Goal: Task Accomplishment & Management: Use online tool/utility

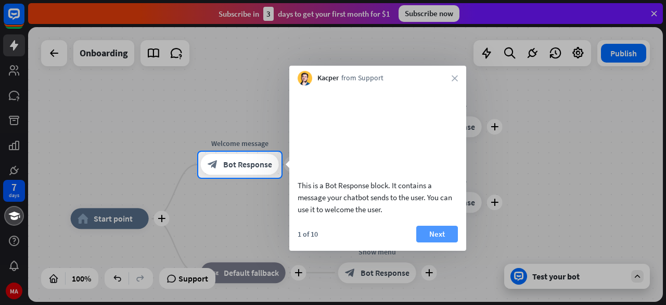
click at [434, 242] on button "Next" at bounding box center [438, 233] width 42 height 17
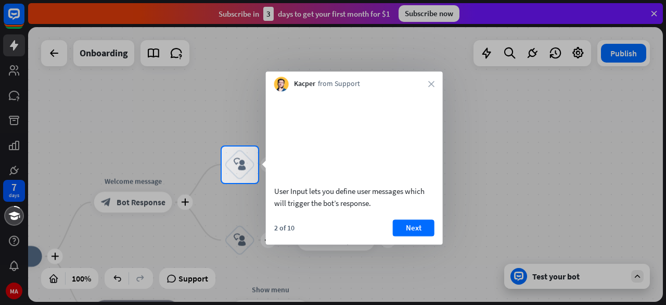
click at [421, 236] on button "Next" at bounding box center [414, 227] width 42 height 17
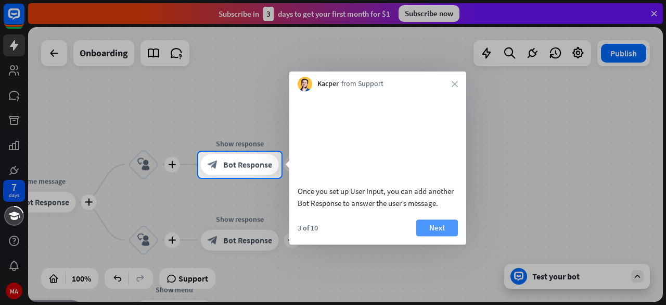
click at [431, 236] on button "Next" at bounding box center [438, 227] width 42 height 17
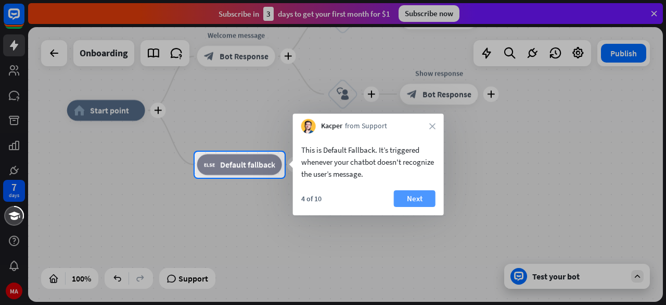
click at [406, 200] on button "Next" at bounding box center [415, 198] width 42 height 17
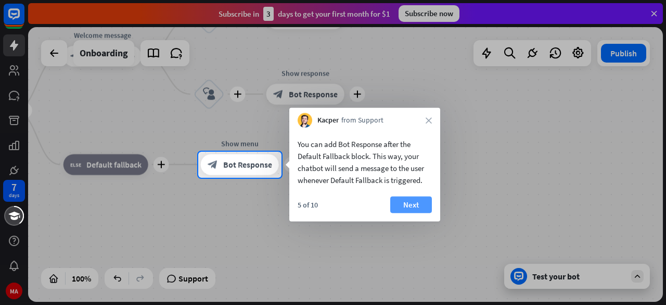
click at [409, 204] on button "Next" at bounding box center [411, 204] width 42 height 17
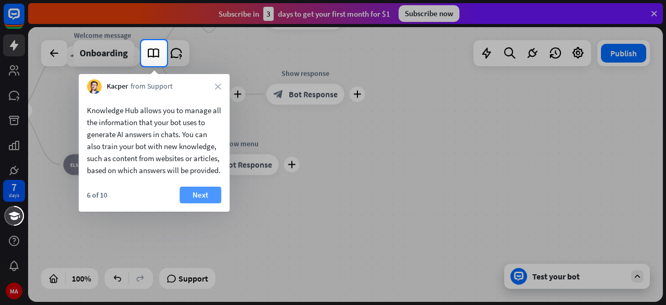
click at [206, 203] on button "Next" at bounding box center [201, 194] width 42 height 17
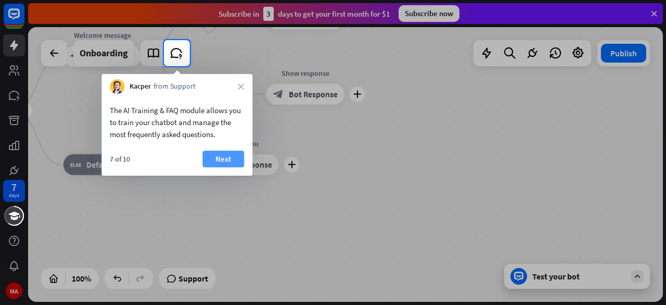
click at [233, 157] on button "Next" at bounding box center [224, 158] width 42 height 17
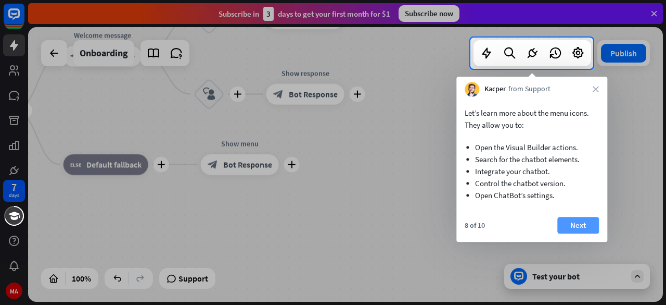
click at [568, 221] on button "Next" at bounding box center [579, 225] width 42 height 17
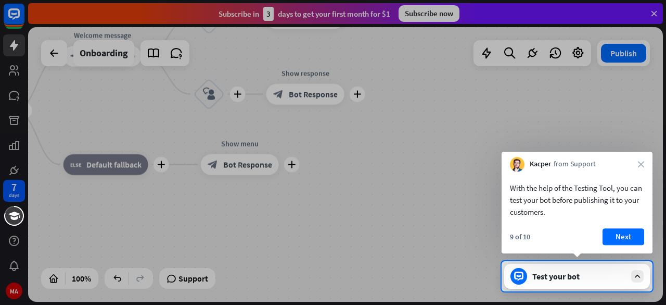
click at [611, 233] on button "Next" at bounding box center [624, 236] width 42 height 17
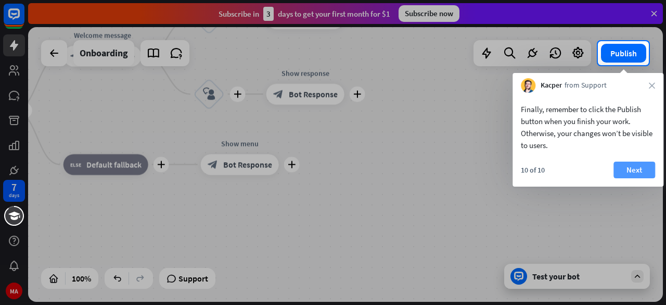
click at [633, 173] on button "Next" at bounding box center [635, 169] width 42 height 17
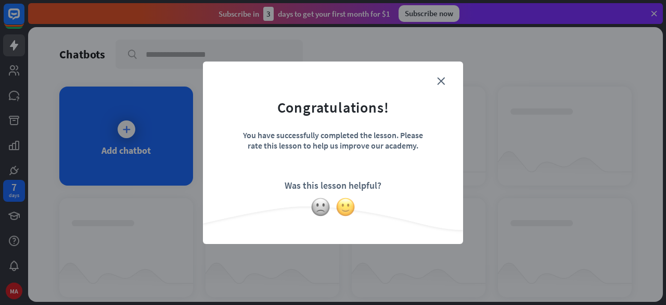
click at [339, 203] on img at bounding box center [346, 207] width 20 height 20
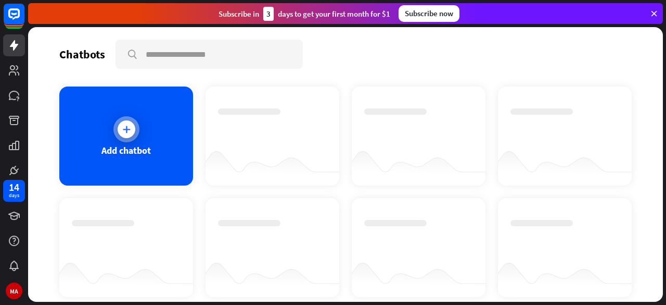
click at [92, 133] on div "Add chatbot" at bounding box center [126, 135] width 134 height 99
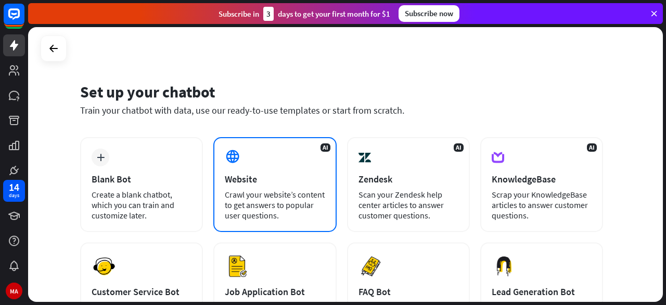
click at [235, 198] on div "Crawl your website’s content to get answers to popular user questions." at bounding box center [275, 204] width 100 height 31
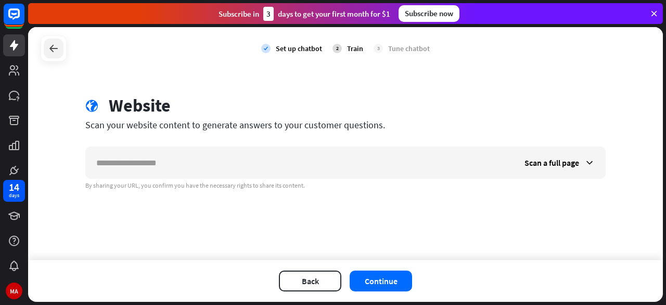
click at [61, 42] on div at bounding box center [54, 49] width 20 height 20
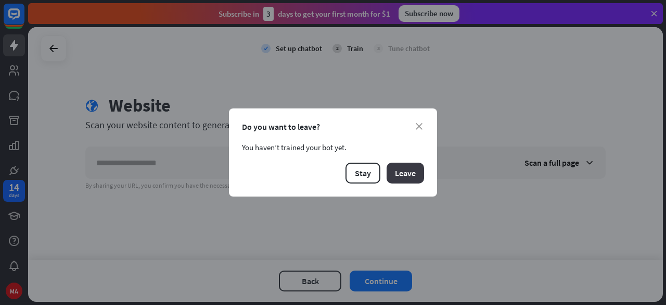
click at [411, 175] on button "Leave" at bounding box center [405, 172] width 37 height 21
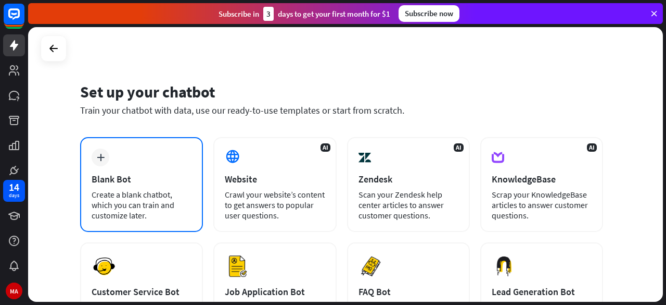
click at [104, 153] on div "plus" at bounding box center [101, 157] width 18 height 18
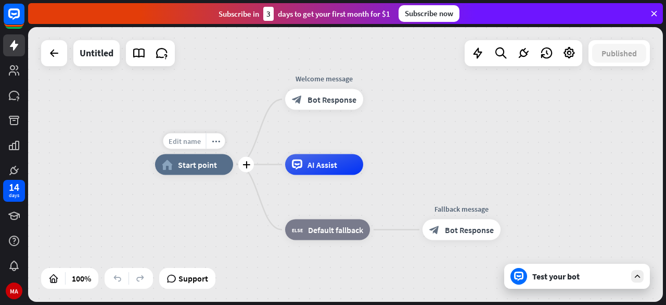
click at [191, 143] on span "Edit name" at bounding box center [185, 140] width 32 height 9
type input "*****"
click at [589, 279] on div "***** home_2 Start point Welcome message block_bot_response Bot Response AI Ass…" at bounding box center [345, 164] width 635 height 274
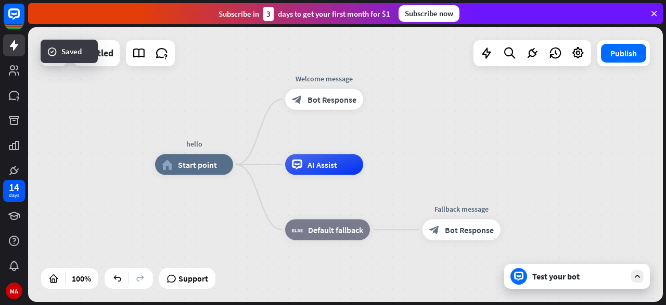
click at [589, 279] on div "Test your bot" at bounding box center [580, 276] width 94 height 10
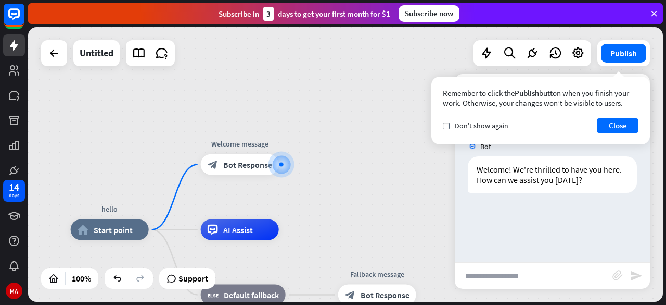
click at [449, 97] on div "Remember to click the Publish button when you finish your work. Otherwise, your…" at bounding box center [541, 98] width 196 height 20
click at [456, 125] on span "Don't show again" at bounding box center [482, 125] width 54 height 9
click at [615, 122] on button "Close" at bounding box center [618, 125] width 42 height 15
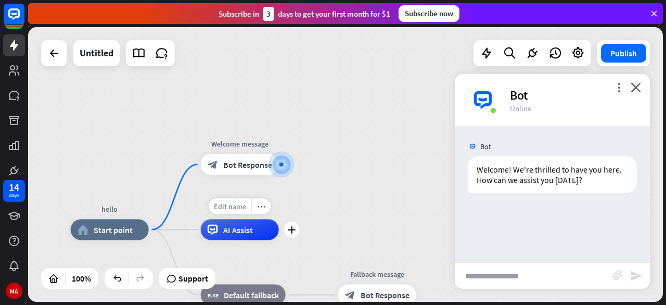
click at [244, 211] on div "Edit name" at bounding box center [230, 206] width 43 height 16
click at [123, 230] on span "Start point" at bounding box center [113, 229] width 39 height 10
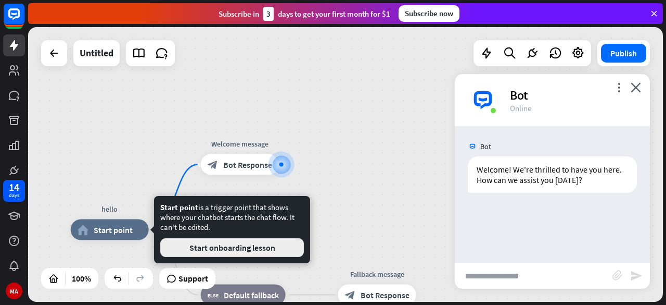
click at [286, 245] on button "Start onboarding lesson" at bounding box center [232, 247] width 144 height 19
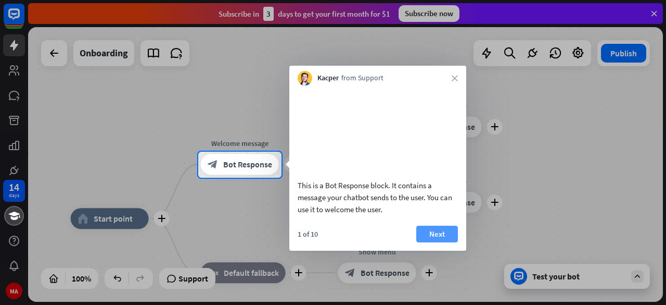
click at [444, 242] on button "Next" at bounding box center [438, 233] width 42 height 17
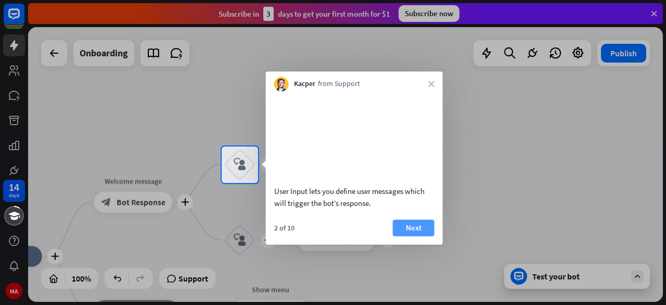
click at [421, 236] on button "Next" at bounding box center [414, 227] width 42 height 17
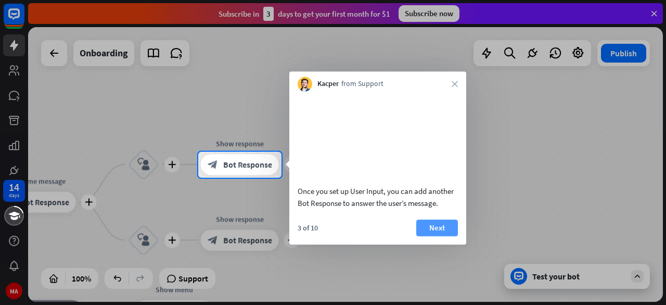
click at [426, 236] on button "Next" at bounding box center [438, 227] width 42 height 17
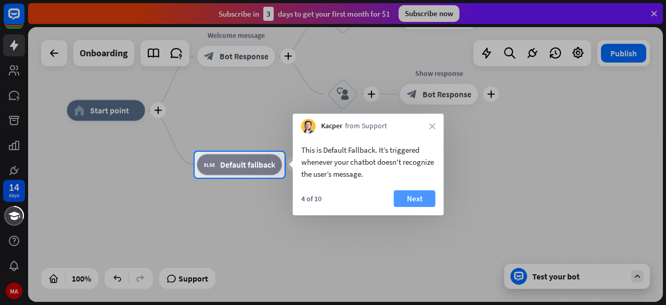
click at [413, 197] on button "Next" at bounding box center [415, 198] width 42 height 17
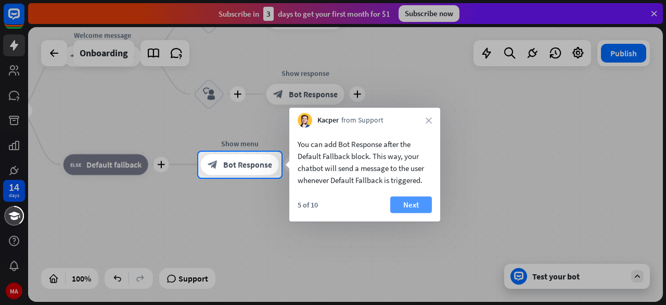
click at [418, 197] on button "Next" at bounding box center [411, 204] width 42 height 17
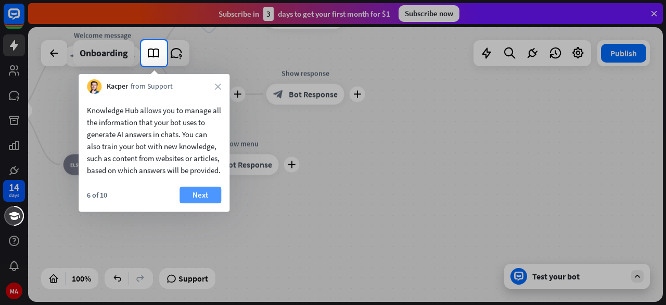
click at [196, 203] on button "Next" at bounding box center [201, 194] width 42 height 17
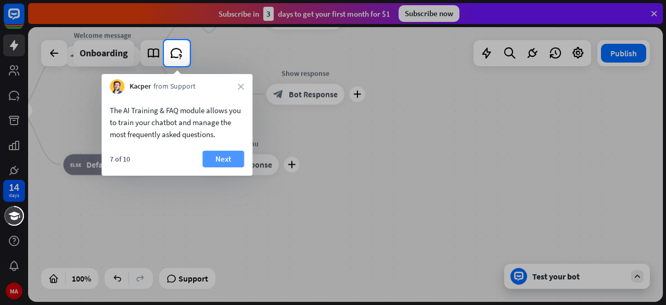
click at [219, 158] on button "Next" at bounding box center [224, 158] width 42 height 17
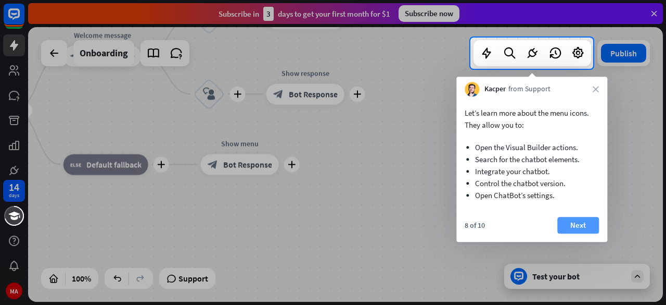
click at [591, 231] on button "Next" at bounding box center [579, 225] width 42 height 17
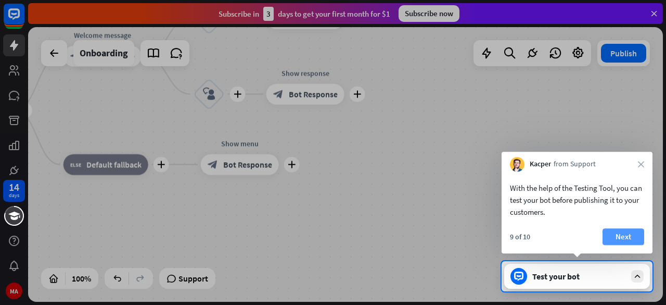
click at [625, 243] on button "Next" at bounding box center [624, 236] width 42 height 17
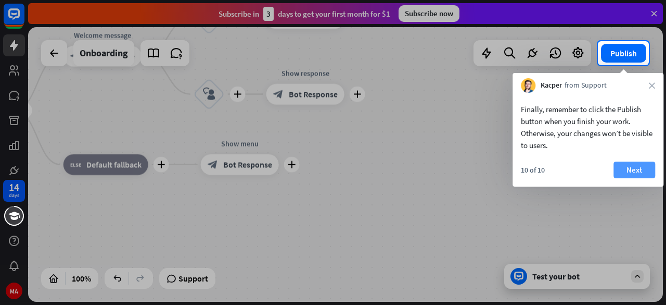
click at [635, 161] on button "Next" at bounding box center [635, 169] width 42 height 17
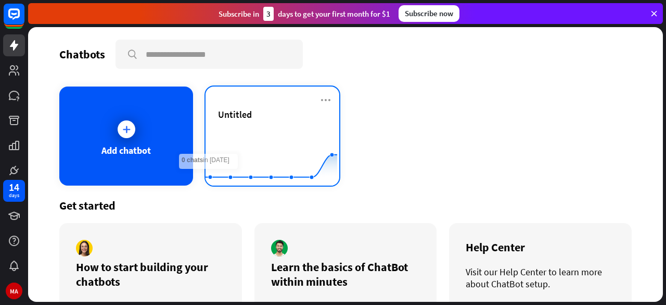
click at [241, 130] on rect at bounding box center [272, 159] width 132 height 65
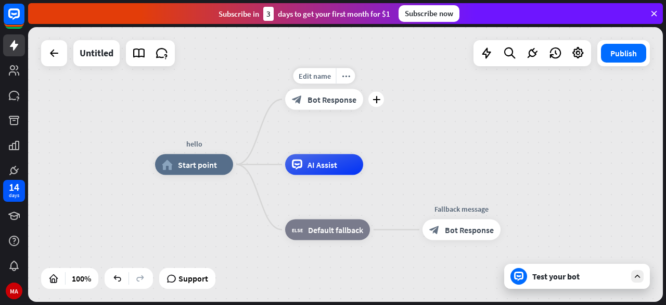
click at [312, 95] on span "Bot Response" at bounding box center [332, 99] width 49 height 10
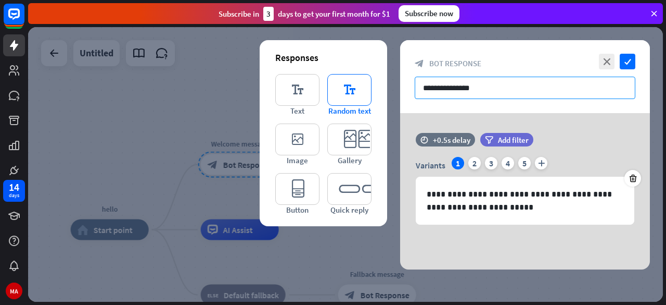
drag, startPoint x: 530, startPoint y: 84, endPoint x: 345, endPoint y: 108, distance: 186.9
click at [400, 108] on div "**********" at bounding box center [525, 154] width 250 height 229
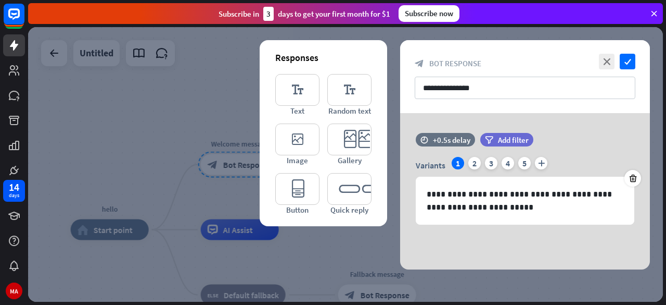
click at [496, 58] on div "block_bot_response Bot Response" at bounding box center [525, 63] width 221 height 10
click at [527, 163] on div "5" at bounding box center [525, 163] width 12 height 12
click at [488, 161] on div "3" at bounding box center [491, 163] width 12 height 12
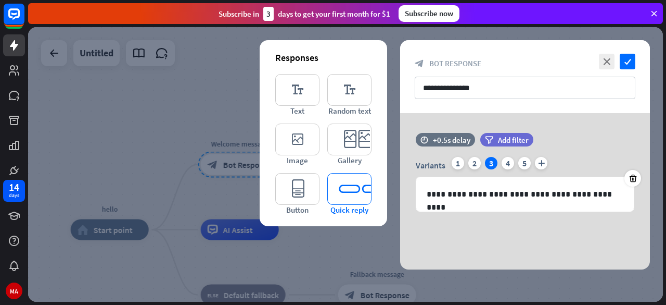
click at [348, 200] on icon "editor_quick_replies" at bounding box center [349, 189] width 44 height 32
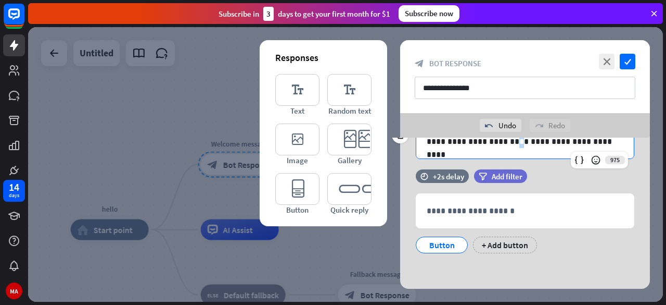
scroll to position [65, 0]
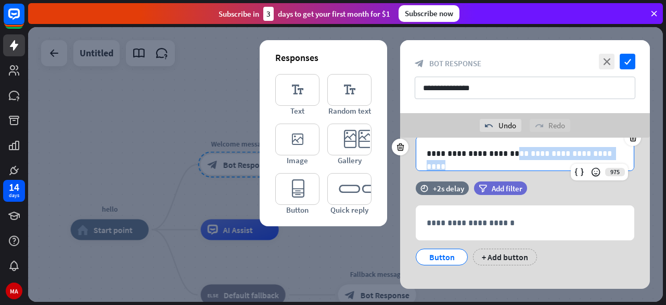
drag, startPoint x: 509, startPoint y: 141, endPoint x: 600, endPoint y: 163, distance: 93.8
click at [600, 163] on div "**********" at bounding box center [525, 153] width 219 height 35
copy p "**********"
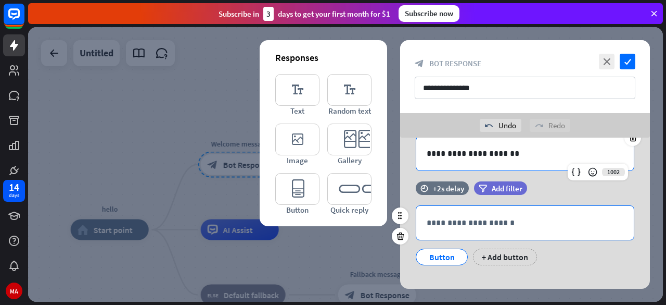
drag, startPoint x: 511, startPoint y: 219, endPoint x: 506, endPoint y: 225, distance: 8.1
click at [506, 223] on p "**********" at bounding box center [525, 222] width 197 height 13
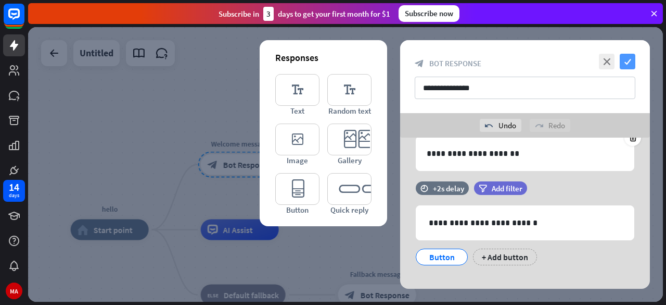
click at [631, 62] on icon "check" at bounding box center [628, 62] width 16 height 16
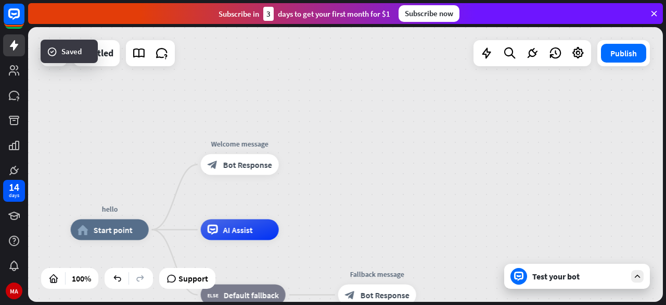
click at [556, 272] on div "Test your bot" at bounding box center [580, 276] width 94 height 10
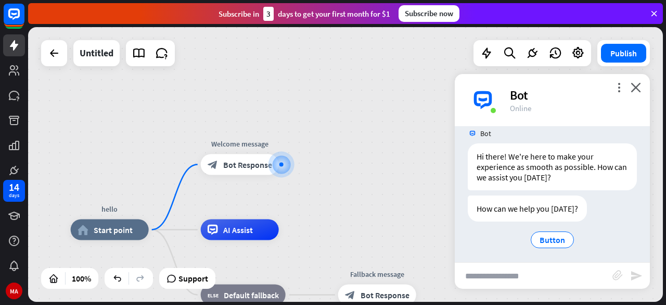
scroll to position [16, 0]
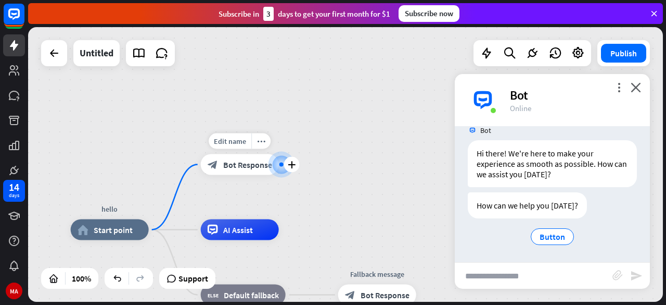
click at [230, 158] on div "block_bot_response Bot Response" at bounding box center [240, 164] width 78 height 21
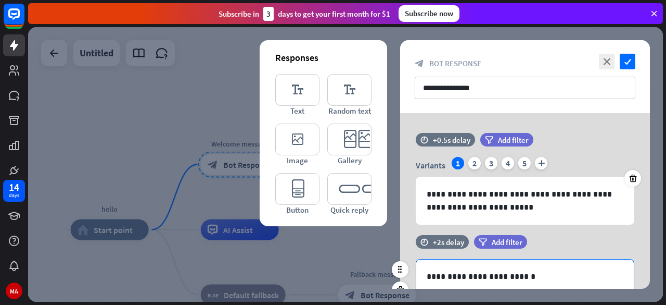
scroll to position [66, 0]
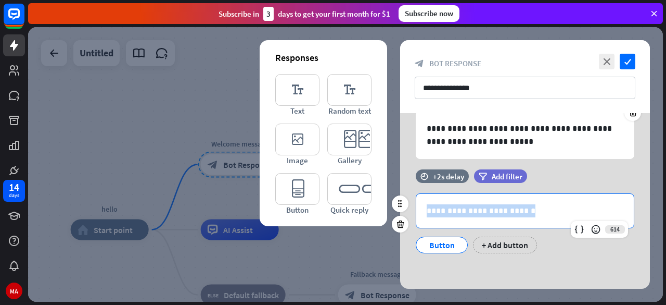
drag, startPoint x: 536, startPoint y: 213, endPoint x: 409, endPoint y: 210, distance: 127.1
click at [409, 210] on div "**********" at bounding box center [525, 223] width 250 height 60
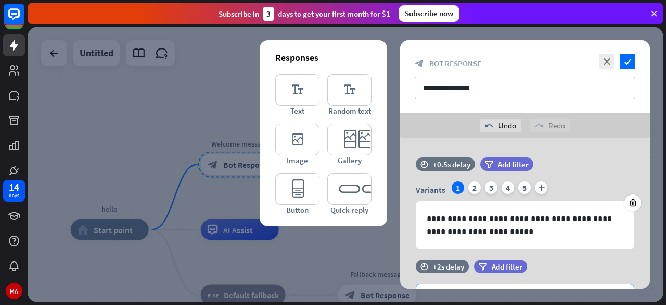
scroll to position [90, 0]
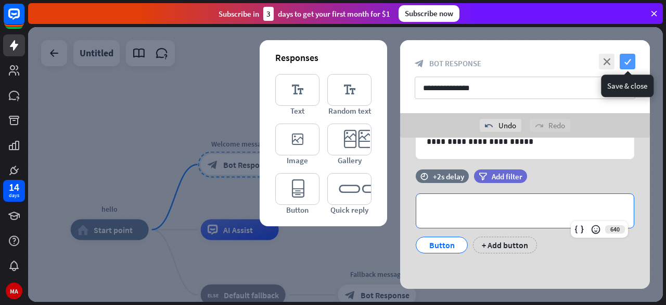
click at [623, 63] on icon "check" at bounding box center [628, 62] width 16 height 16
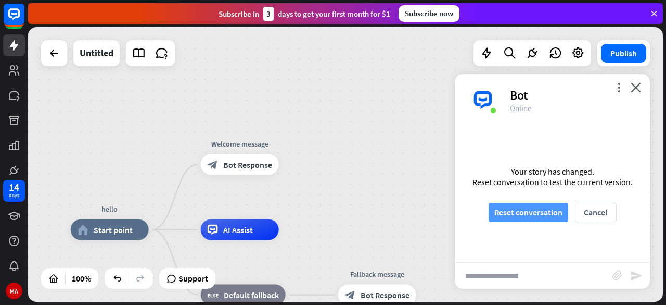
click at [531, 216] on button "Reset conversation" at bounding box center [529, 212] width 80 height 19
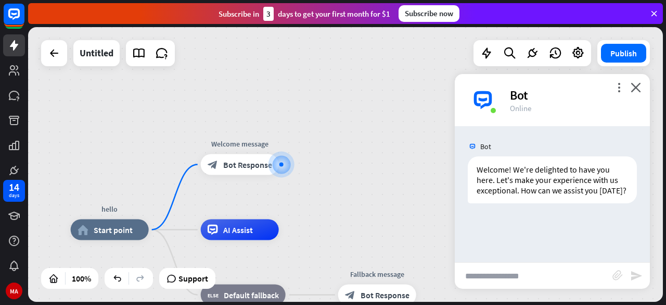
click at [512, 273] on input "text" at bounding box center [534, 275] width 158 height 26
type input "**"
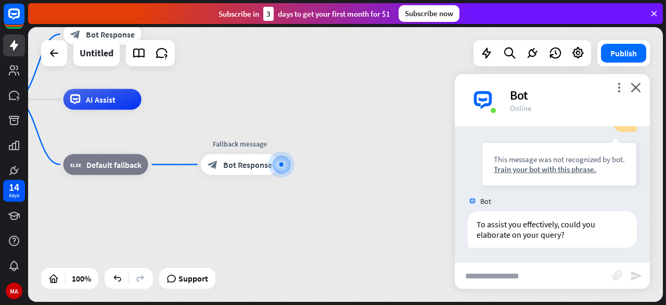
scroll to position [133, 0]
click at [249, 163] on span "Bot Response" at bounding box center [247, 164] width 49 height 10
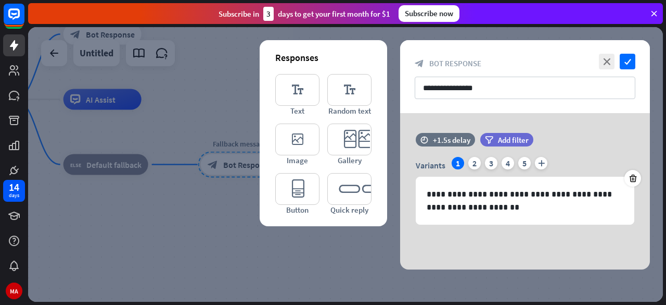
click at [636, 66] on div "**********" at bounding box center [525, 76] width 250 height 73
click at [628, 64] on icon "check" at bounding box center [628, 62] width 16 height 16
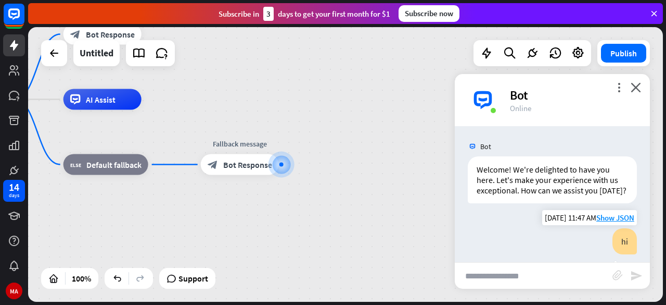
scroll to position [133, 0]
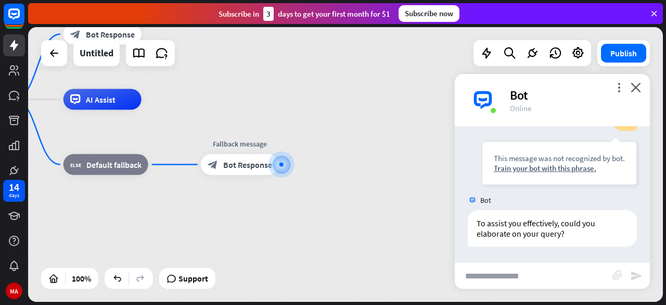
click at [516, 286] on input "text" at bounding box center [534, 275] width 158 height 26
type input "**********"
click at [515, 279] on input "text" at bounding box center [534, 275] width 158 height 26
type input "**********"
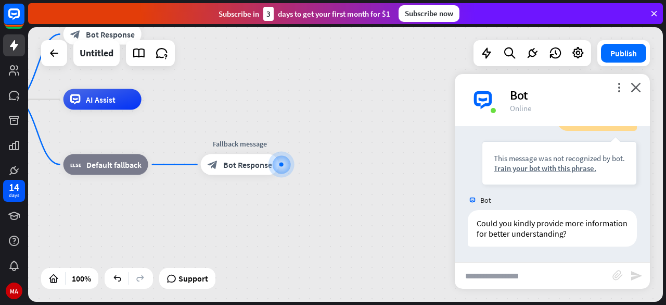
scroll to position [465, 0]
click at [642, 87] on div "more_vert close Bot Online" at bounding box center [552, 100] width 195 height 52
click at [636, 89] on icon "close" at bounding box center [636, 87] width 10 height 10
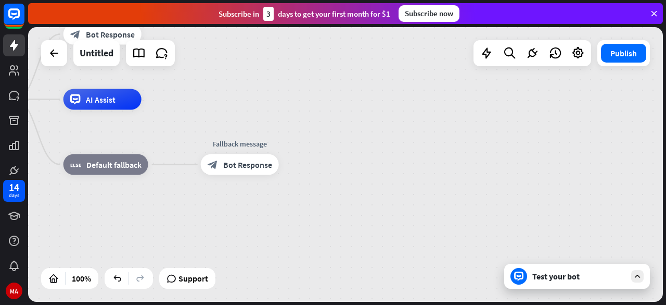
drag, startPoint x: 374, startPoint y: 130, endPoint x: 586, endPoint y: 326, distance: 289.6
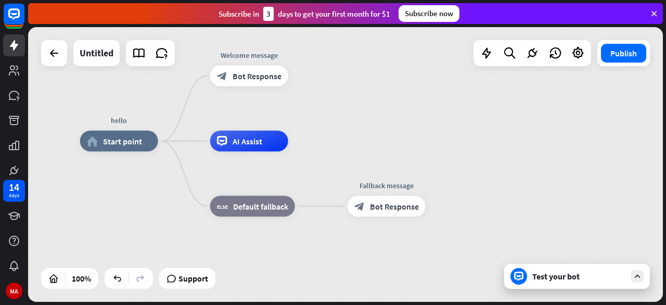
drag, startPoint x: 586, startPoint y: 326, endPoint x: 466, endPoint y: 293, distance: 124.3
click at [466, 293] on div "hello home_2 Start point Welcome message block_bot_response Bot Response AI Ass…" at bounding box center [397, 278] width 635 height 274
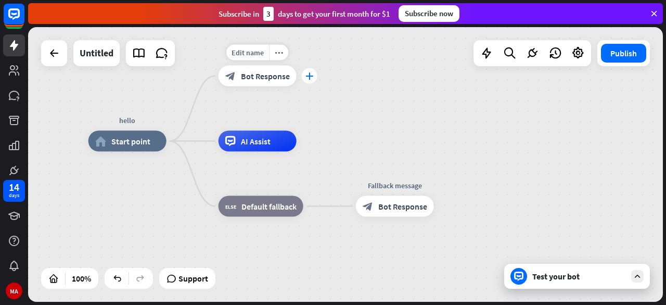
click at [303, 76] on div "plus" at bounding box center [310, 76] width 16 height 16
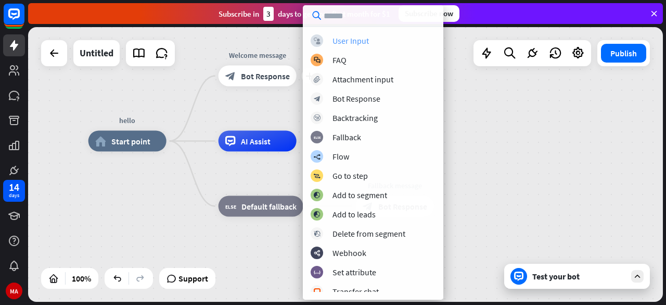
click at [358, 45] on div "block_user_input User Input" at bounding box center [373, 40] width 125 height 12
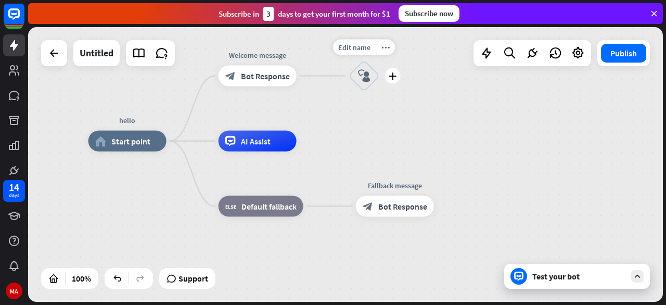
click at [365, 75] on icon "block_user_input" at bounding box center [364, 76] width 12 height 12
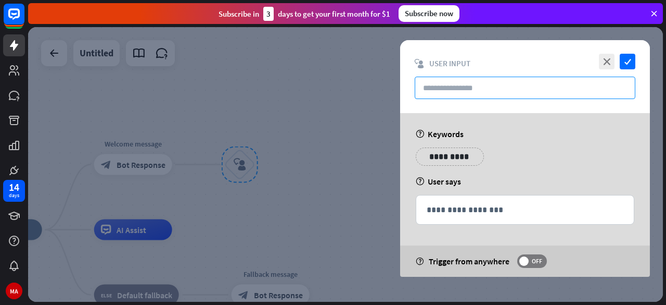
click at [457, 89] on input "text" at bounding box center [525, 88] width 221 height 22
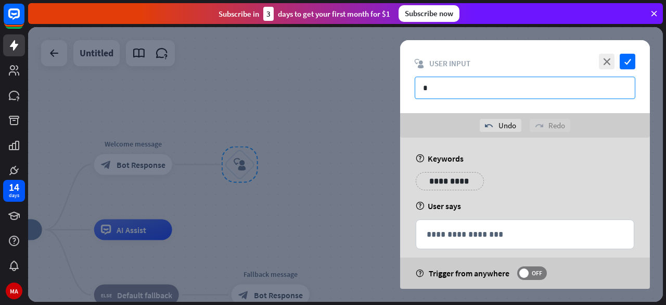
type input "**"
drag, startPoint x: 452, startPoint y: 94, endPoint x: 394, endPoint y: 93, distance: 58.8
click at [394, 93] on div "**********" at bounding box center [345, 164] width 635 height 274
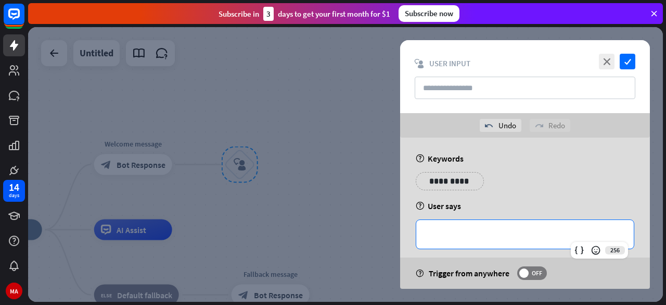
click at [516, 229] on p "**********" at bounding box center [525, 234] width 197 height 13
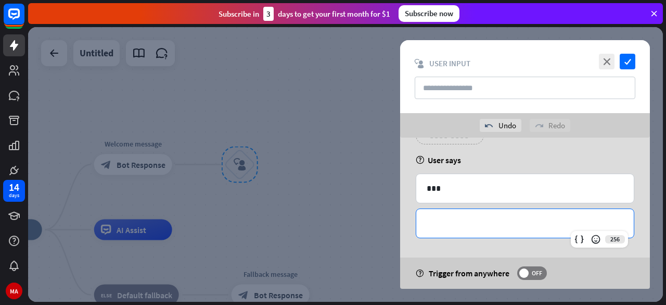
click at [510, 220] on p "**********" at bounding box center [525, 223] width 197 height 13
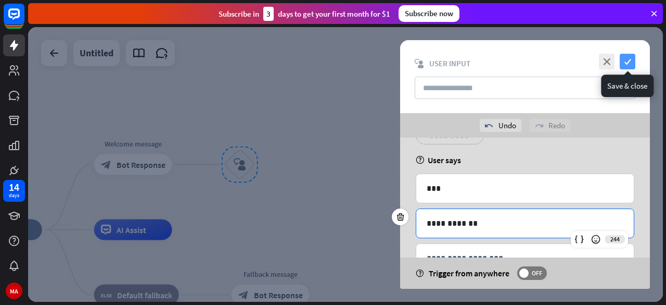
click at [623, 65] on icon "check" at bounding box center [628, 62] width 16 height 16
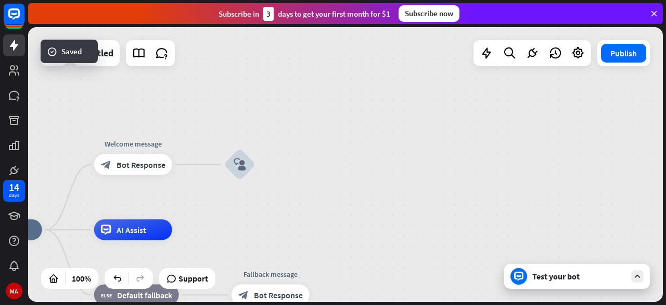
click at [605, 277] on div "Test your bot" at bounding box center [580, 276] width 94 height 10
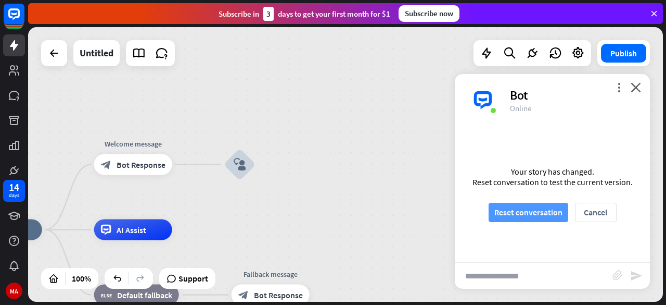
click at [554, 212] on button "Reset conversation" at bounding box center [529, 212] width 80 height 19
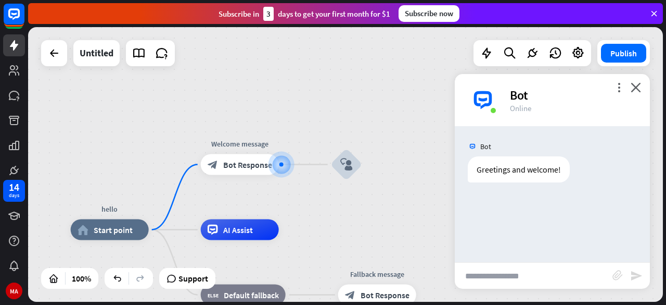
click at [488, 275] on input "text" at bounding box center [534, 275] width 158 height 26
type input "***"
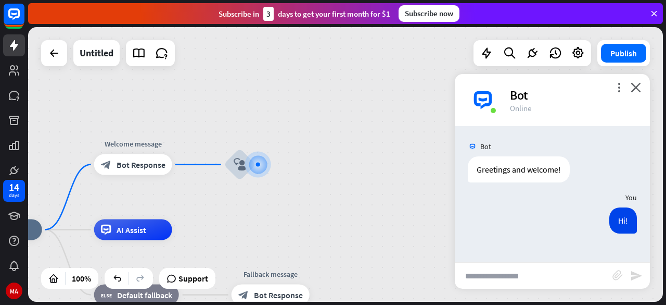
click at [518, 273] on input "text" at bounding box center [534, 275] width 158 height 26
type input "**********"
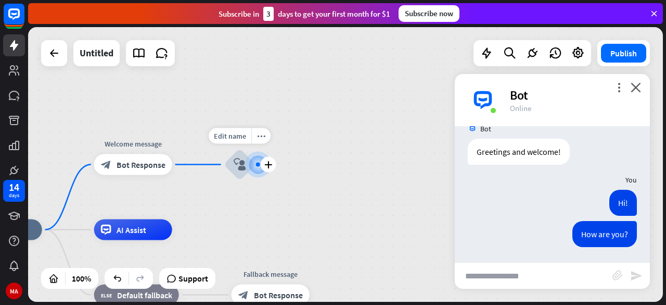
click at [269, 166] on icon "plus" at bounding box center [268, 164] width 8 height 7
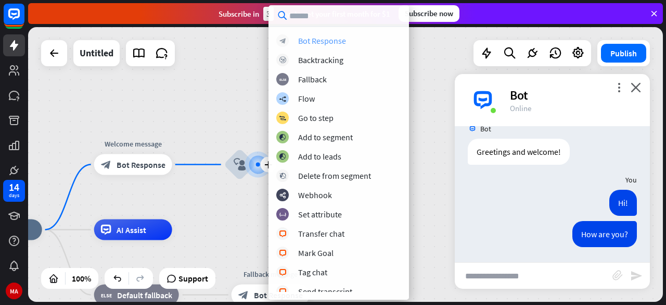
click at [340, 39] on div "Bot Response" at bounding box center [322, 40] width 48 height 10
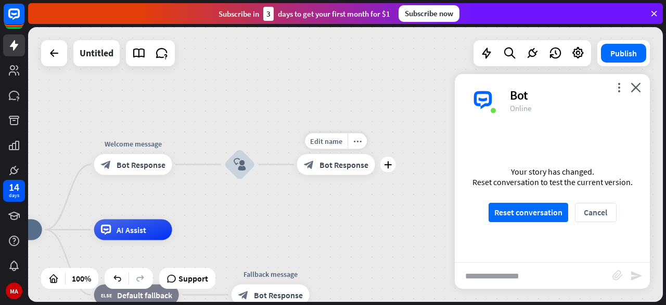
click at [324, 170] on div "block_bot_response Bot Response" at bounding box center [336, 164] width 78 height 21
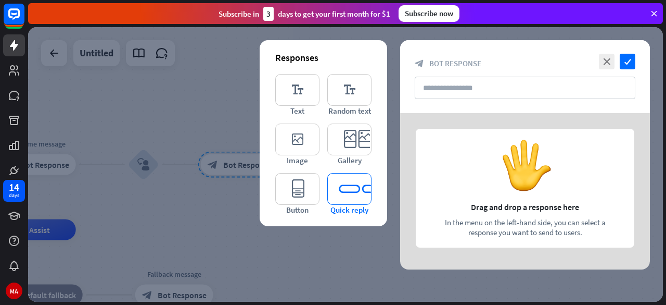
click at [348, 198] on icon "editor_quick_replies" at bounding box center [349, 189] width 44 height 32
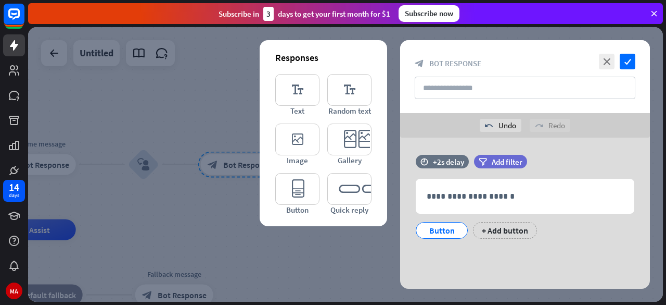
scroll to position [5, 0]
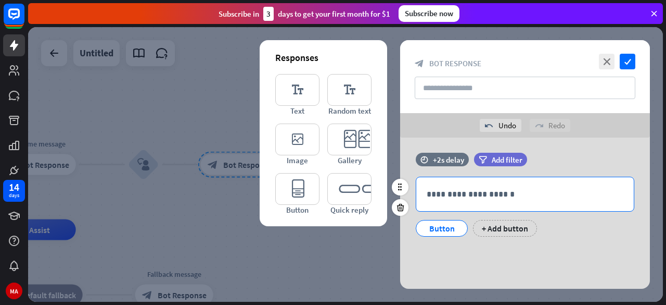
click at [481, 188] on p "**********" at bounding box center [525, 193] width 197 height 13
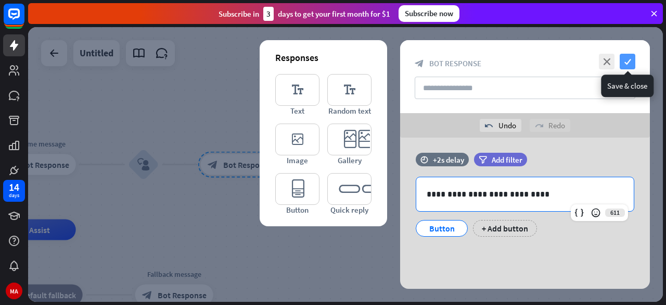
click at [634, 60] on icon "check" at bounding box center [628, 62] width 16 height 16
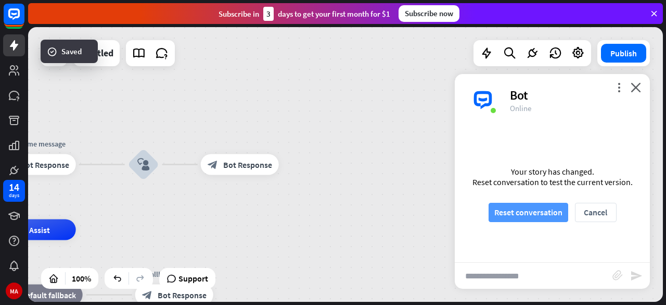
click at [539, 211] on button "Reset conversation" at bounding box center [529, 212] width 80 height 19
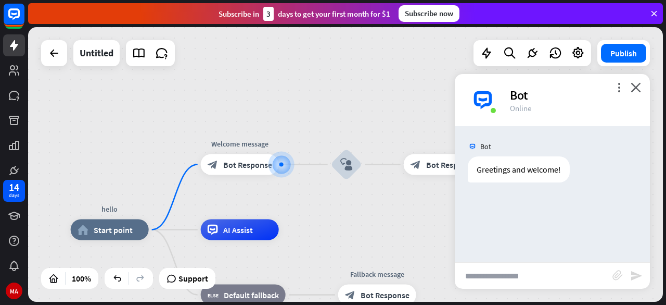
click at [513, 273] on input "text" at bounding box center [534, 275] width 158 height 26
type input "***"
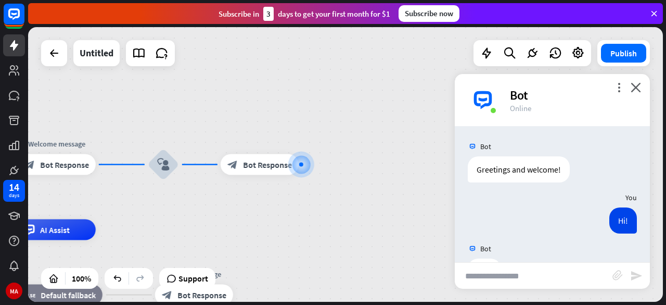
scroll to position [37, 0]
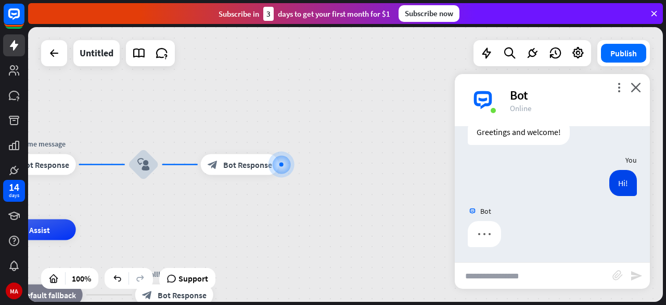
click at [479, 281] on input "text" at bounding box center [534, 275] width 158 height 26
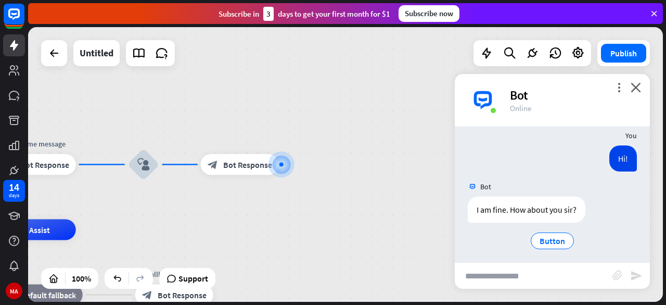
scroll to position [66, 0]
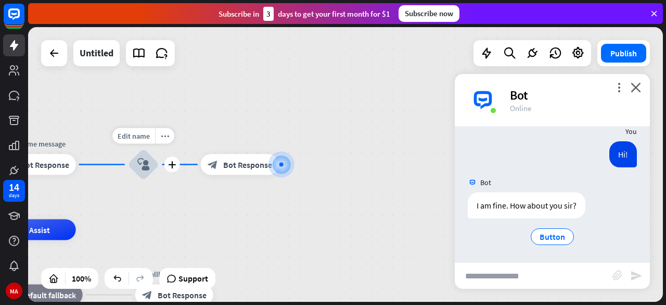
click at [146, 166] on icon "block_user_input" at bounding box center [143, 164] width 12 height 12
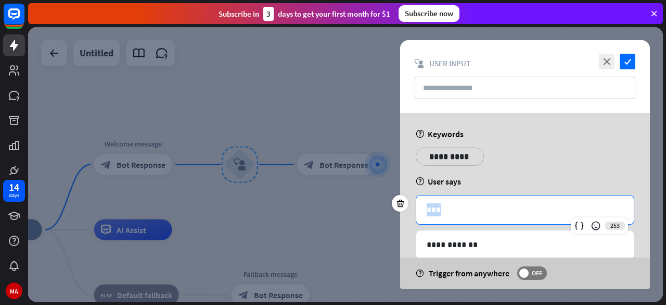
drag, startPoint x: 538, startPoint y: 211, endPoint x: 421, endPoint y: 214, distance: 117.7
click at [421, 214] on div "***" at bounding box center [526, 209] width 218 height 29
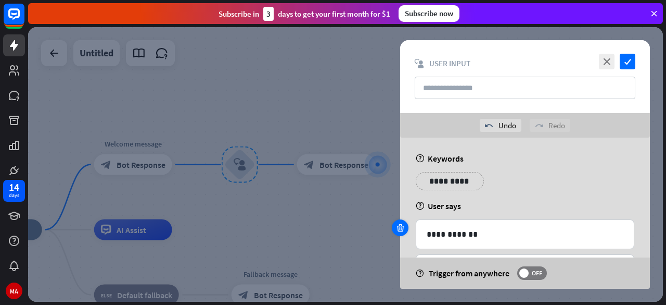
click at [393, 224] on div at bounding box center [400, 227] width 17 height 17
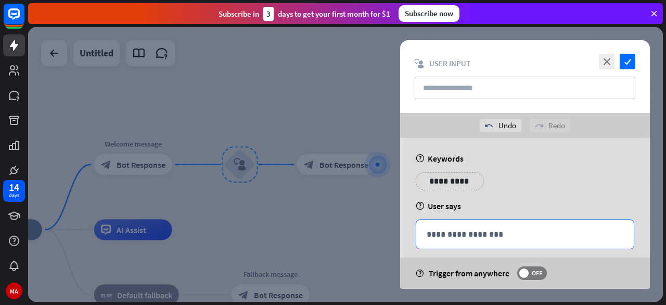
scroll to position [11, 0]
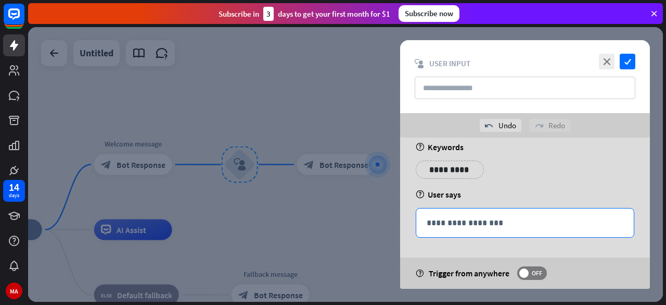
click at [485, 222] on p "**********" at bounding box center [525, 222] width 197 height 13
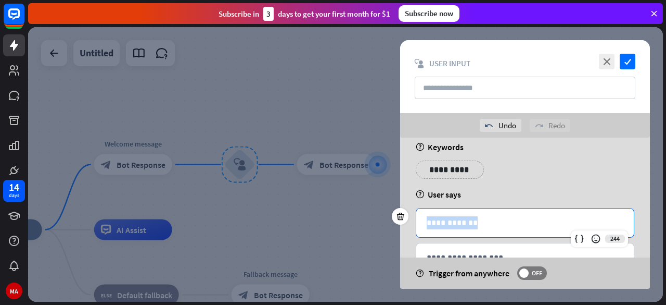
drag, startPoint x: 485, startPoint y: 222, endPoint x: 403, endPoint y: 228, distance: 81.9
click at [403, 228] on div "**********" at bounding box center [525, 225] width 250 height 198
copy p "**********"
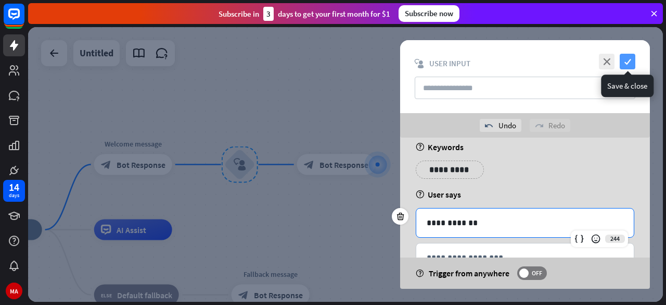
click at [631, 65] on icon "check" at bounding box center [628, 62] width 16 height 16
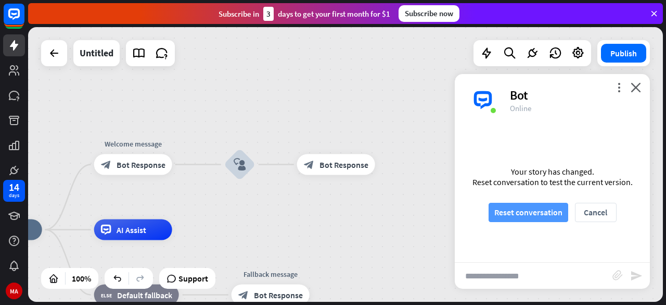
click at [543, 218] on button "Reset conversation" at bounding box center [529, 212] width 80 height 19
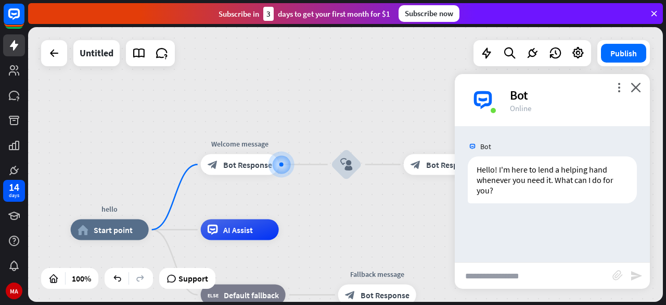
click at [536, 273] on input "text" at bounding box center [534, 275] width 158 height 26
paste input "**********"
type input "**********"
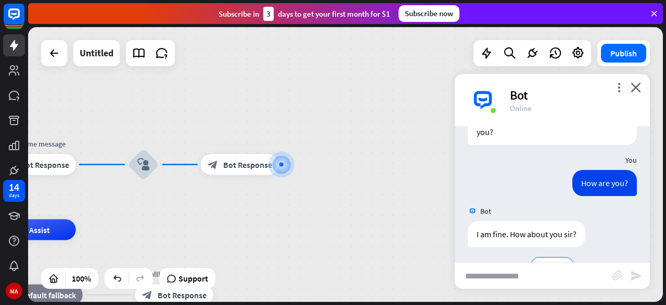
scroll to position [87, 0]
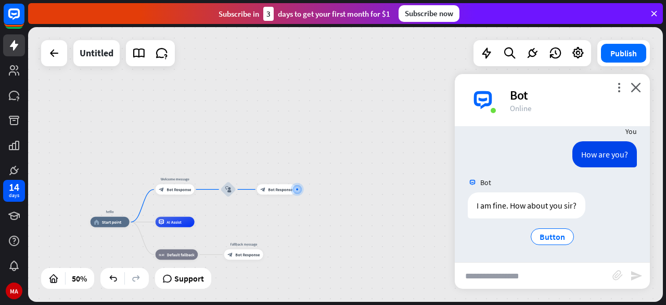
drag, startPoint x: 516, startPoint y: 1, endPoint x: 554, endPoint y: -35, distance: 52.3
drag, startPoint x: 471, startPoint y: 73, endPoint x: 339, endPoint y: 258, distance: 227.0
drag, startPoint x: 152, startPoint y: 210, endPoint x: 186, endPoint y: 199, distance: 35.6
drag, startPoint x: 225, startPoint y: 178, endPoint x: 446, endPoint y: 10, distance: 277.2
drag, startPoint x: 449, startPoint y: 8, endPoint x: 641, endPoint y: 57, distance: 198.6
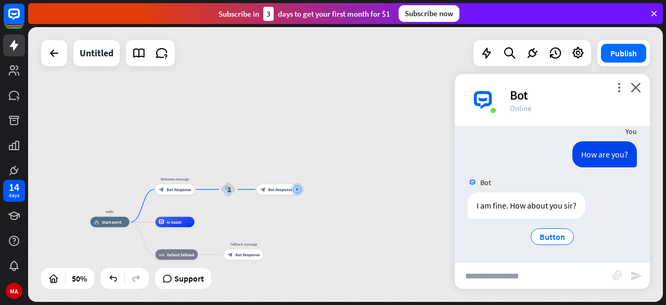
drag, startPoint x: 641, startPoint y: 57, endPoint x: 666, endPoint y: 43, distance: 28.0
drag, startPoint x: 642, startPoint y: 37, endPoint x: 647, endPoint y: 19, distance: 18.8
click at [644, 22] on div "close Product Help First steps Get started with ChatBot Help Center Follow step…" at bounding box center [347, 152] width 638 height 305
